Goal: Transaction & Acquisition: Purchase product/service

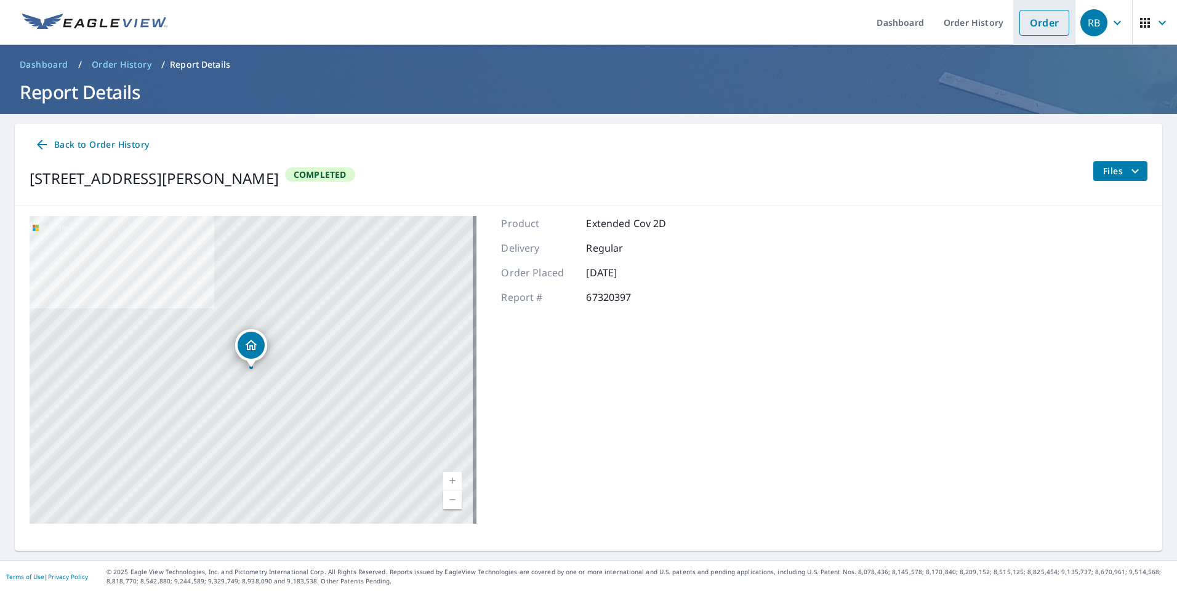
click at [1032, 20] on link "Order" at bounding box center [1044, 23] width 50 height 26
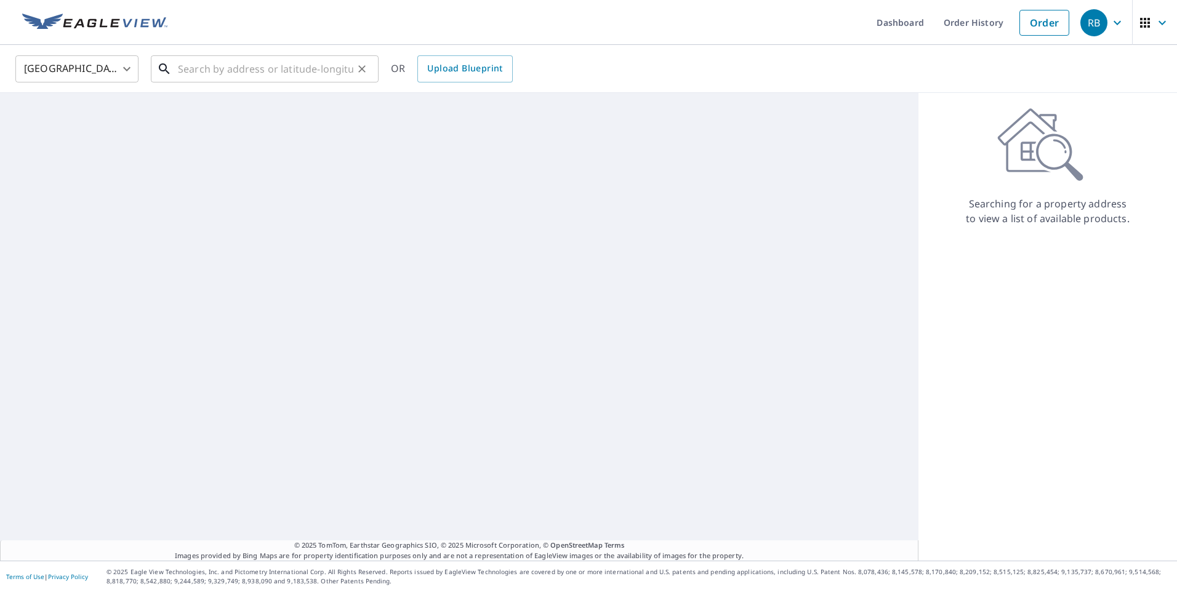
click at [283, 71] on input "text" at bounding box center [265, 69] width 175 height 34
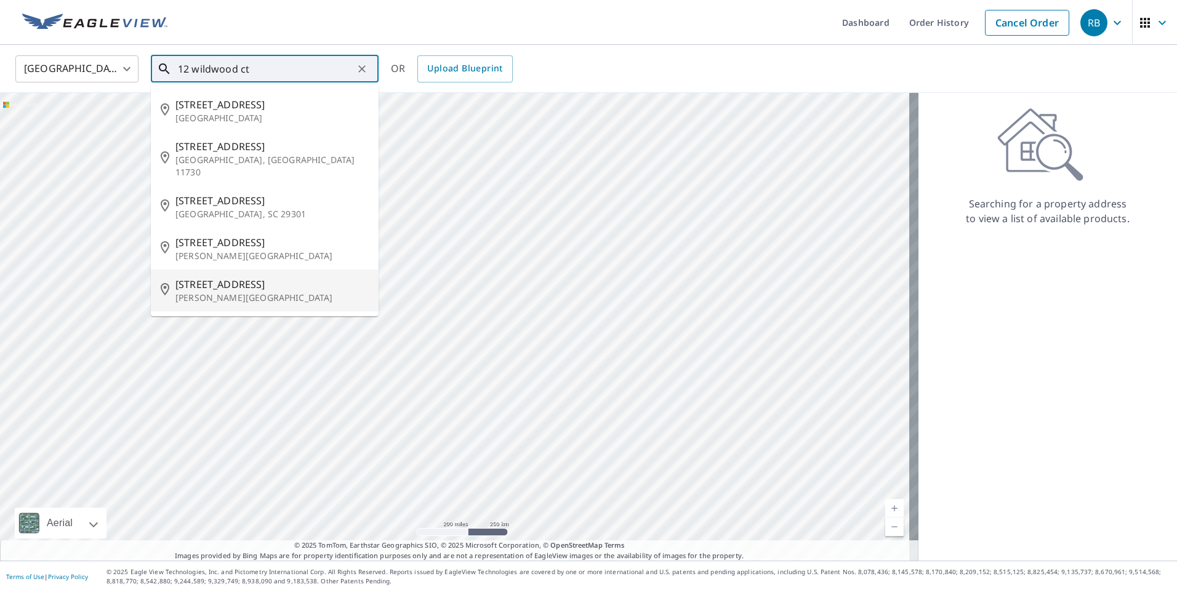
click at [260, 292] on p "[PERSON_NAME][GEOGRAPHIC_DATA]" at bounding box center [271, 298] width 193 height 12
type input "[STREET_ADDRESS][PERSON_NAME]"
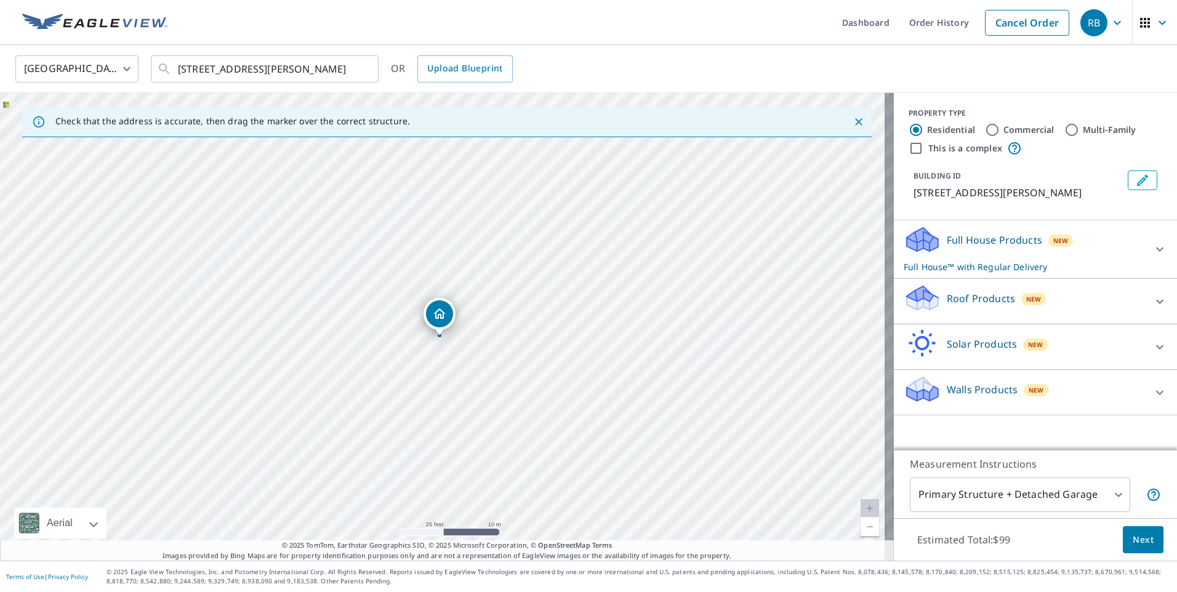
click at [1155, 248] on icon at bounding box center [1159, 249] width 15 height 15
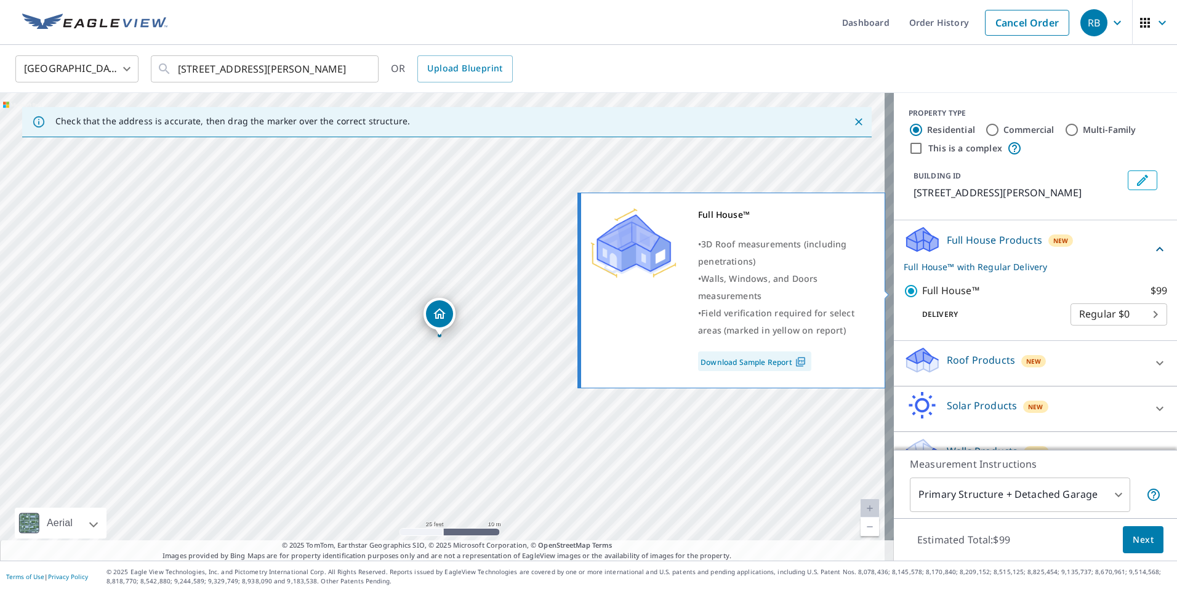
click at [903, 287] on input "Full House™ $99" at bounding box center [912, 291] width 18 height 15
checkbox input "false"
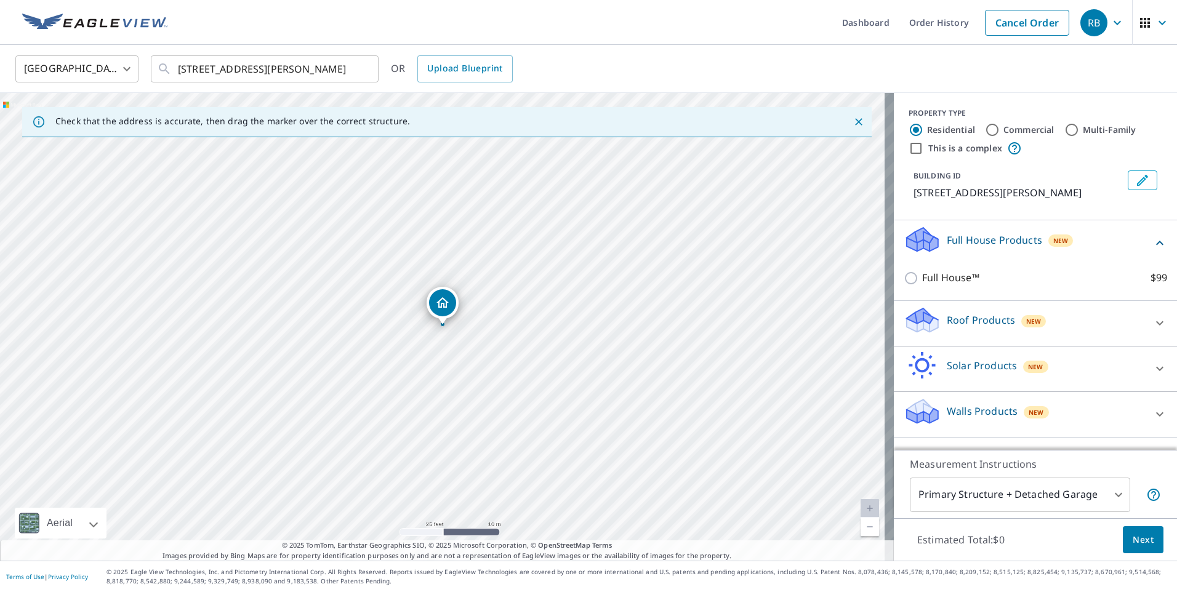
click at [1073, 323] on div "Roof Products New" at bounding box center [1023, 323] width 241 height 35
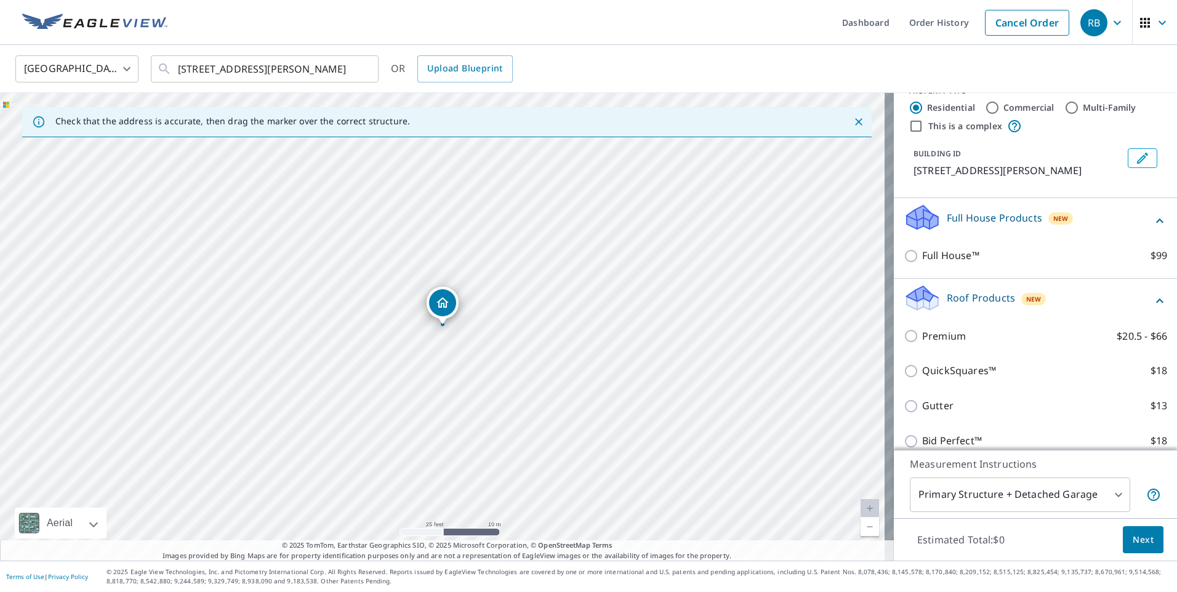
scroll to position [62, 0]
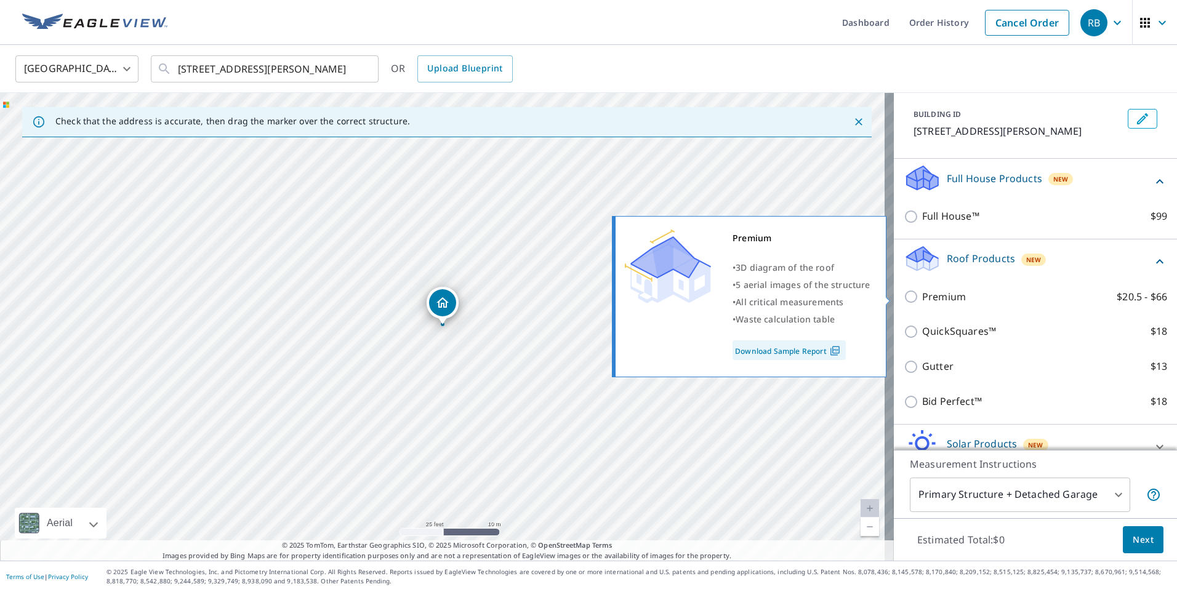
click at [903, 293] on input "Premium $20.5 - $66" at bounding box center [912, 296] width 18 height 15
checkbox input "true"
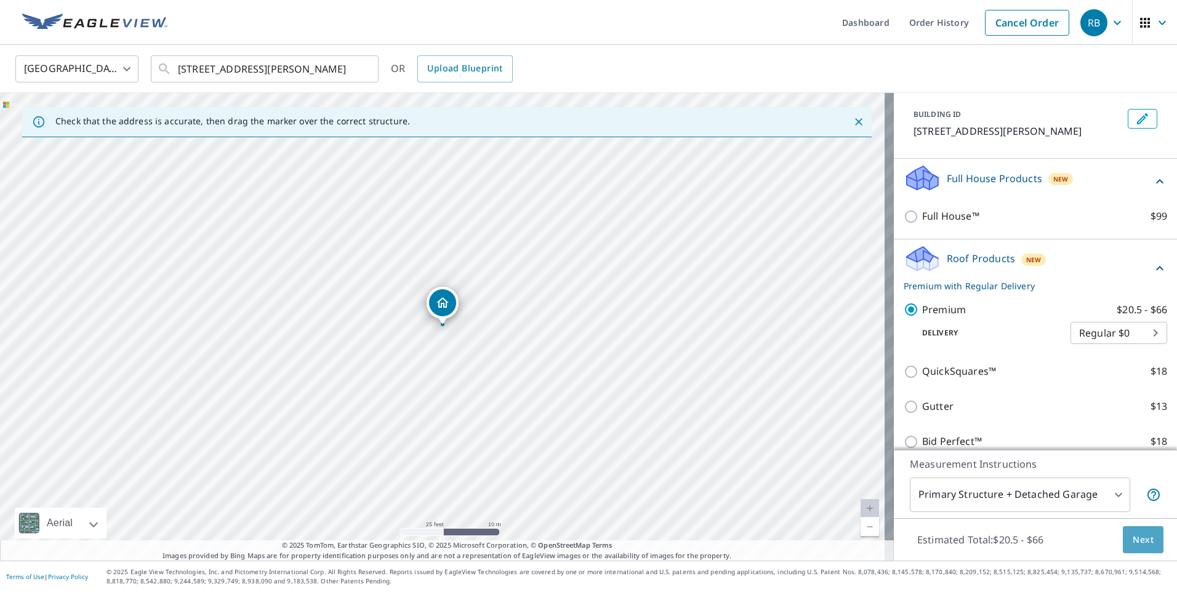
click at [1139, 545] on span "Next" at bounding box center [1142, 539] width 21 height 15
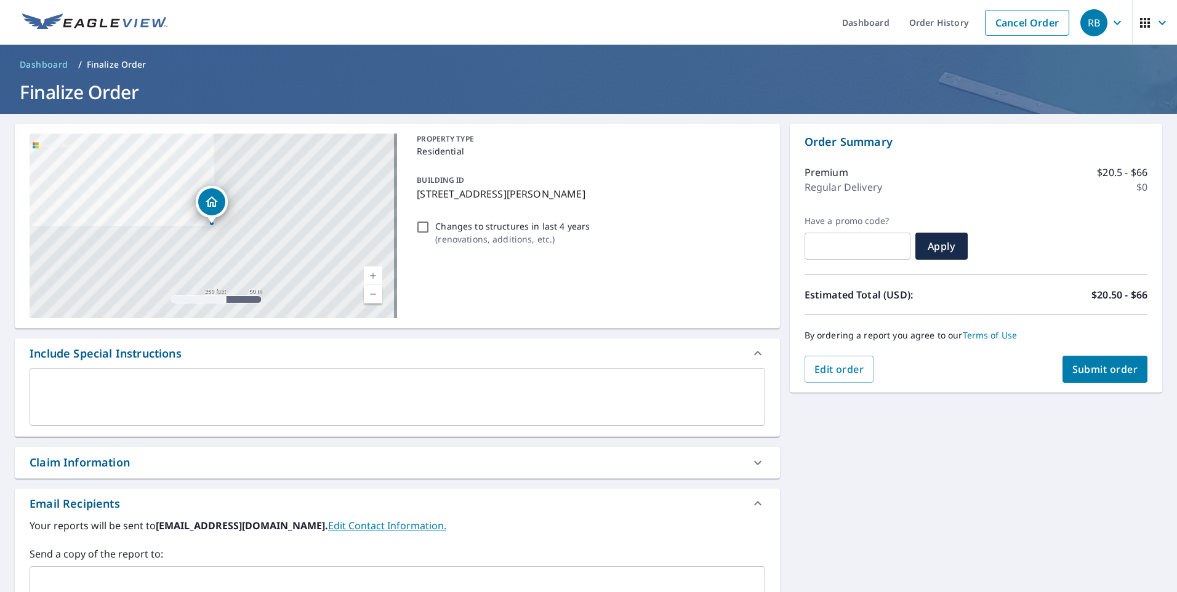
click at [1095, 362] on span "Submit order" at bounding box center [1105, 369] width 66 height 14
checkbox input "true"
